Goal: Check status: Check status

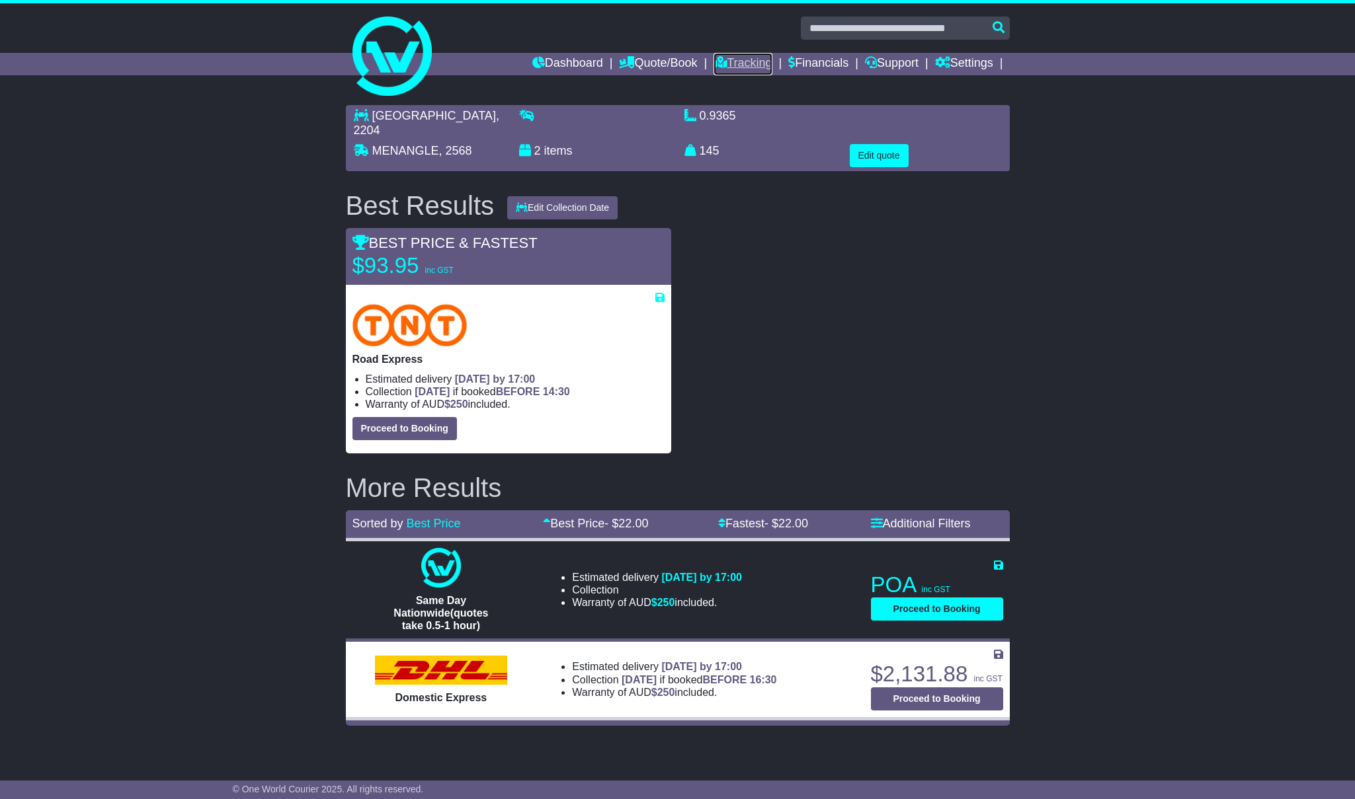
click at [739, 59] on link "Tracking" at bounding box center [742, 64] width 58 height 22
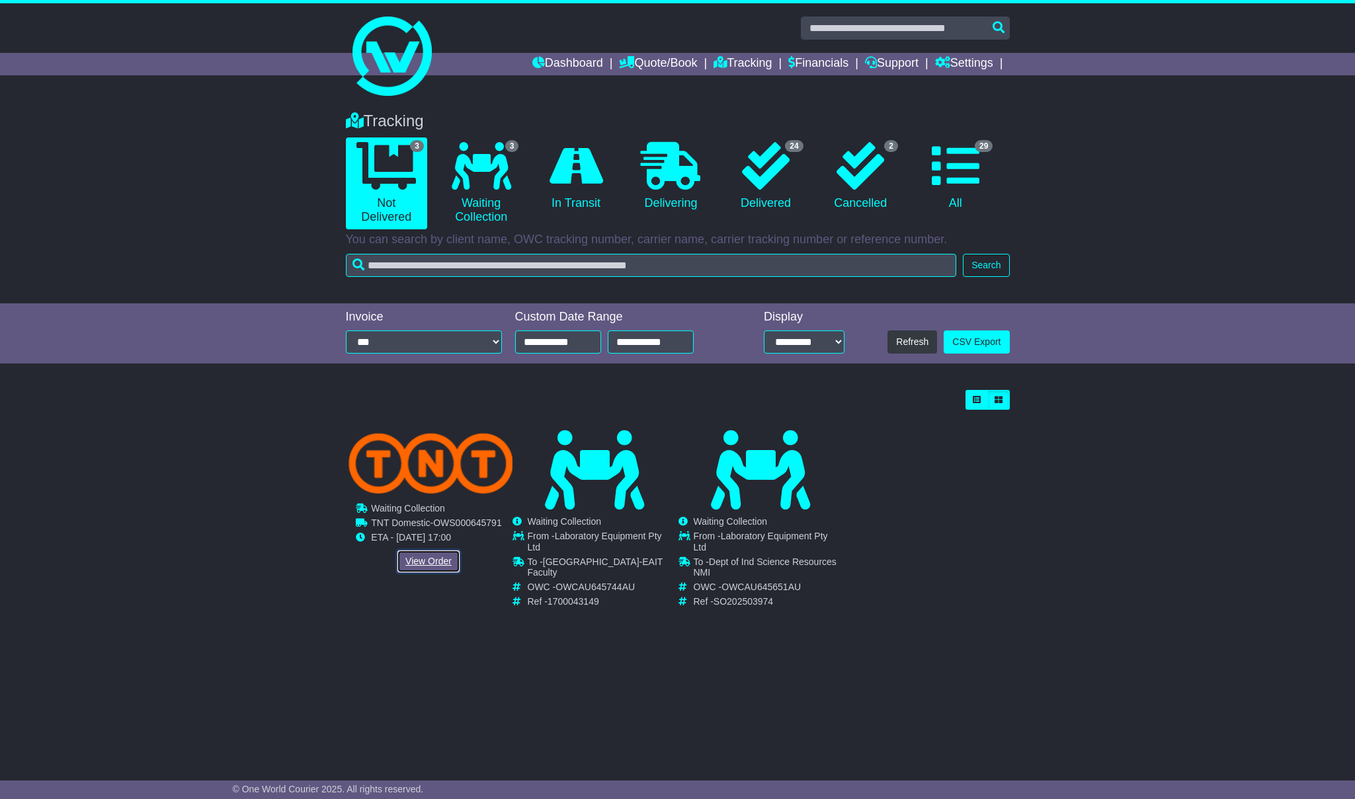
click at [432, 559] on link "View Order" at bounding box center [428, 561] width 63 height 23
